Goal: Navigation & Orientation: Find specific page/section

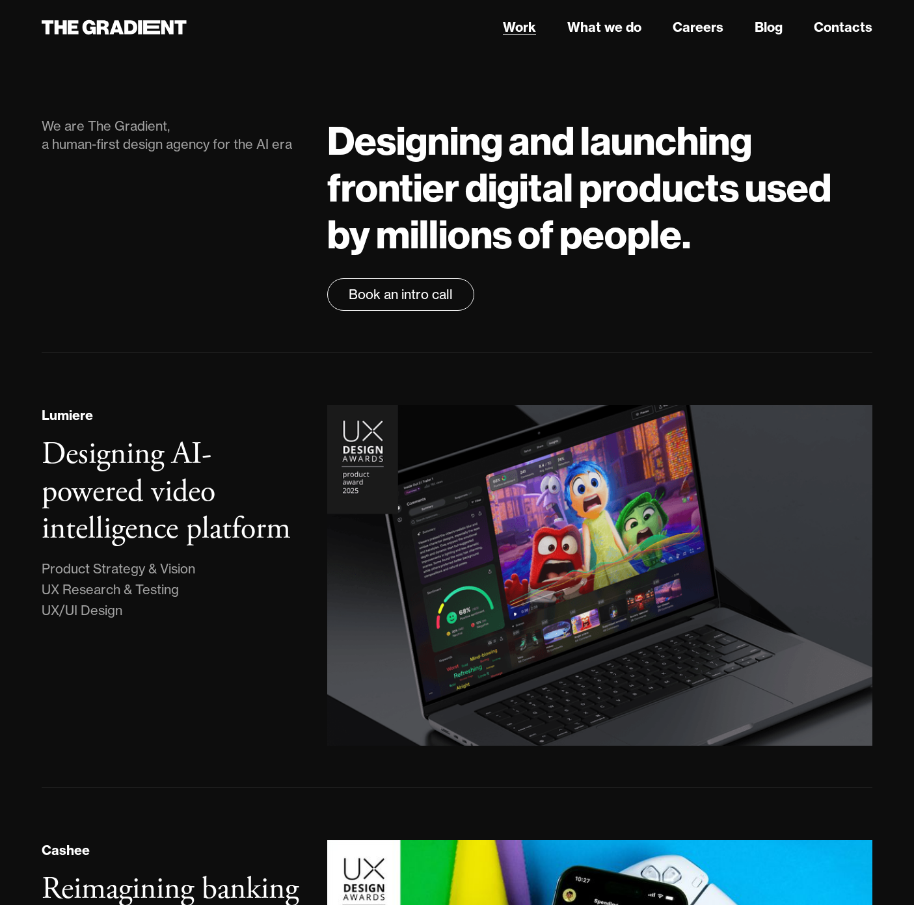
click at [516, 27] on link "Work" at bounding box center [519, 28] width 33 height 20
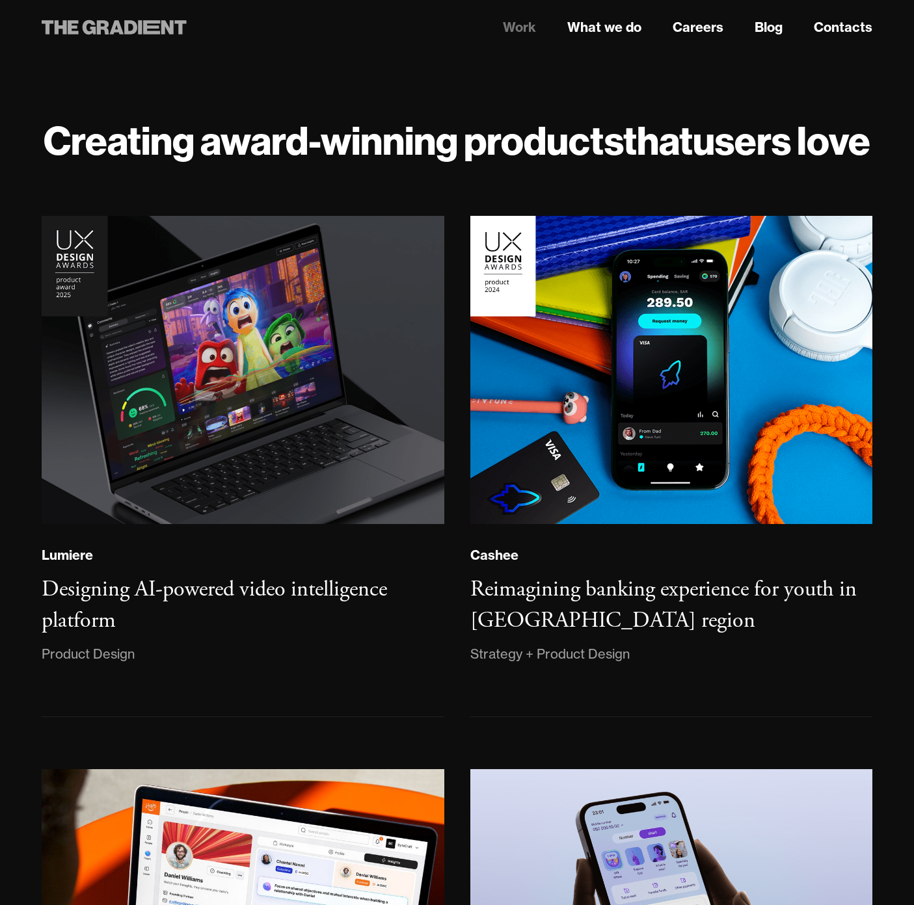
click at [116, 26] on icon at bounding box center [116, 27] width 14 height 14
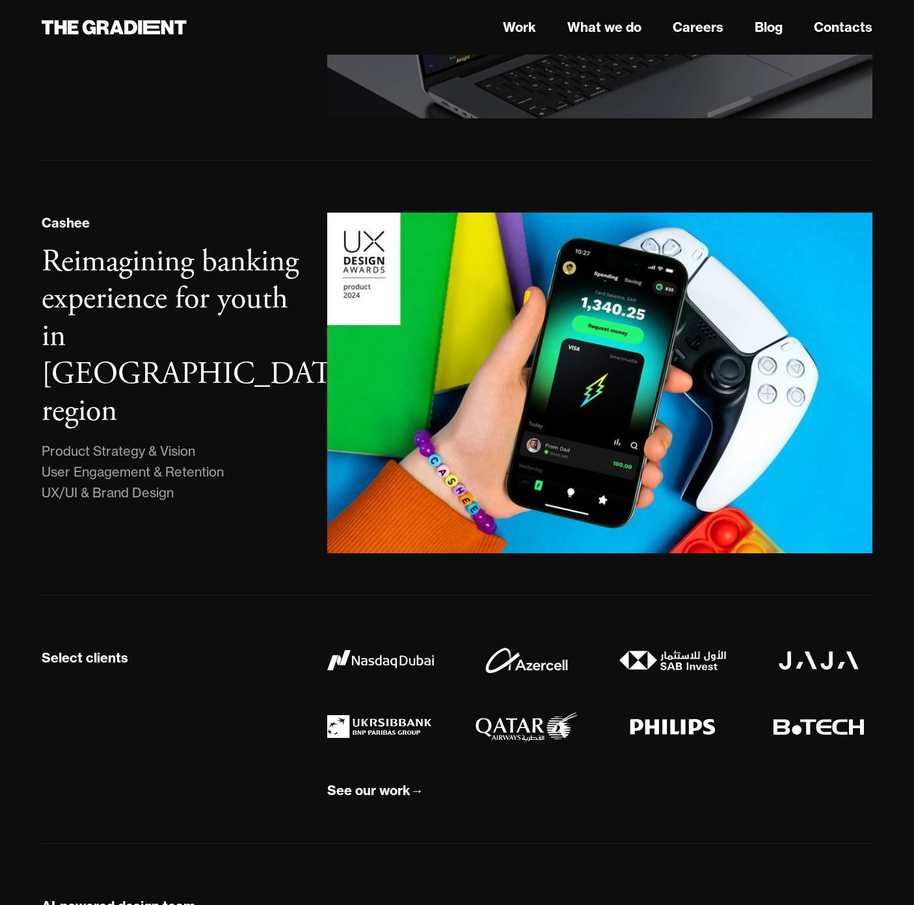
scroll to position [956, 0]
